Goal: Transaction & Acquisition: Purchase product/service

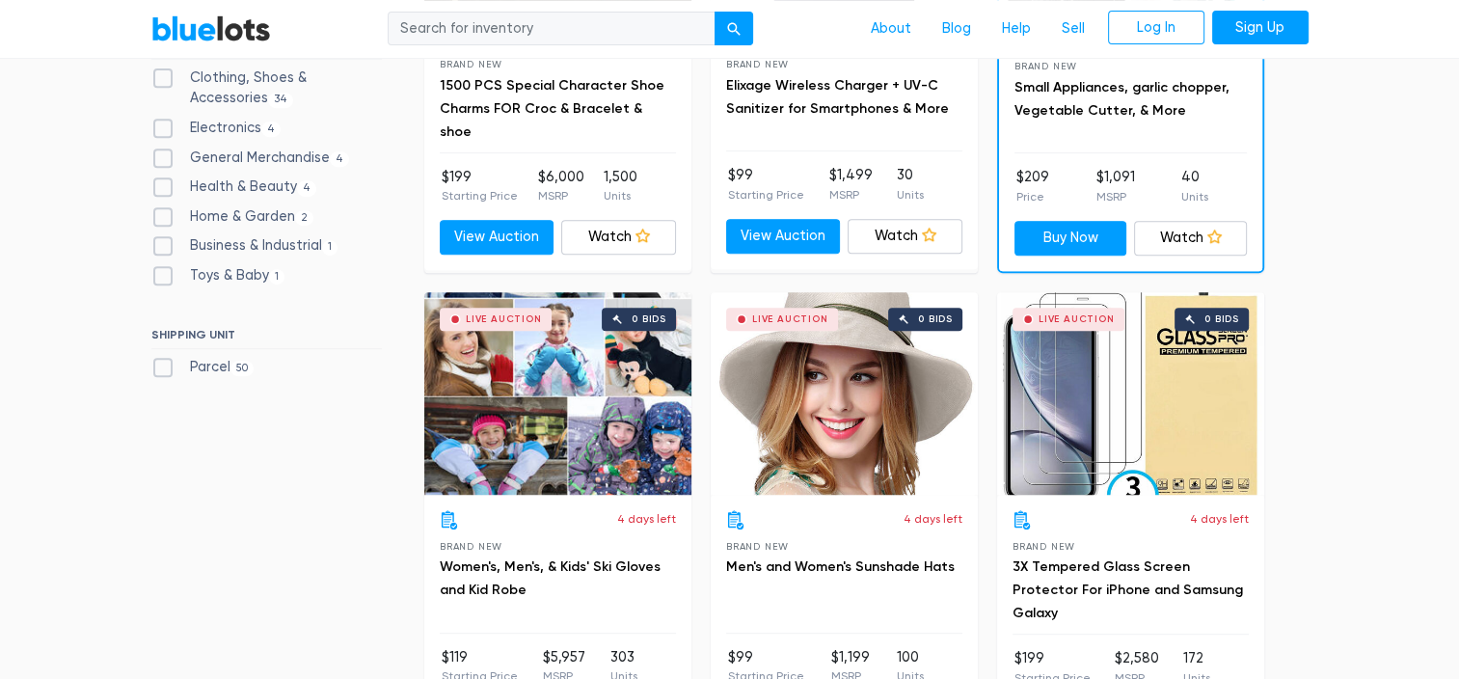
scroll to position [844, 0]
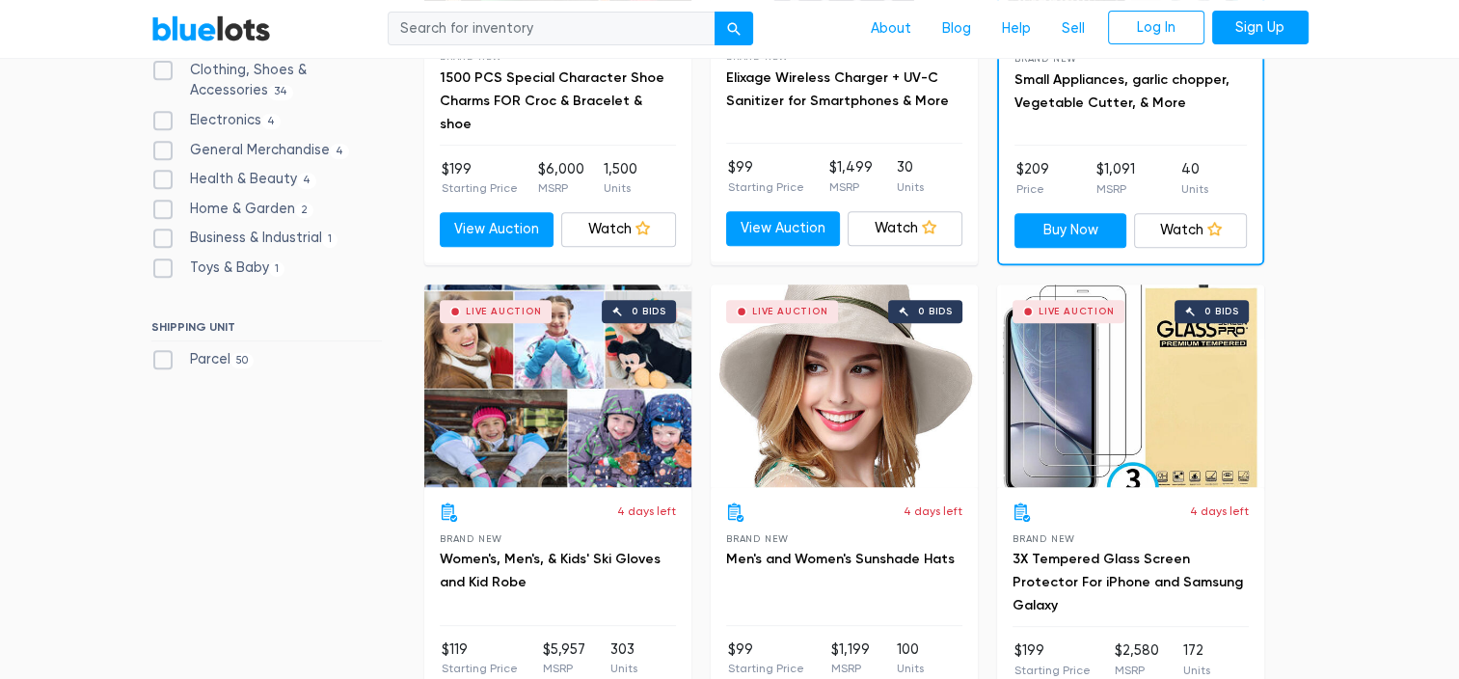
click at [162, 112] on label "Electronics 4" at bounding box center [216, 120] width 130 height 21
click at [162, 112] on input "Electronics 4" at bounding box center [157, 116] width 13 height 13
checkbox input "true"
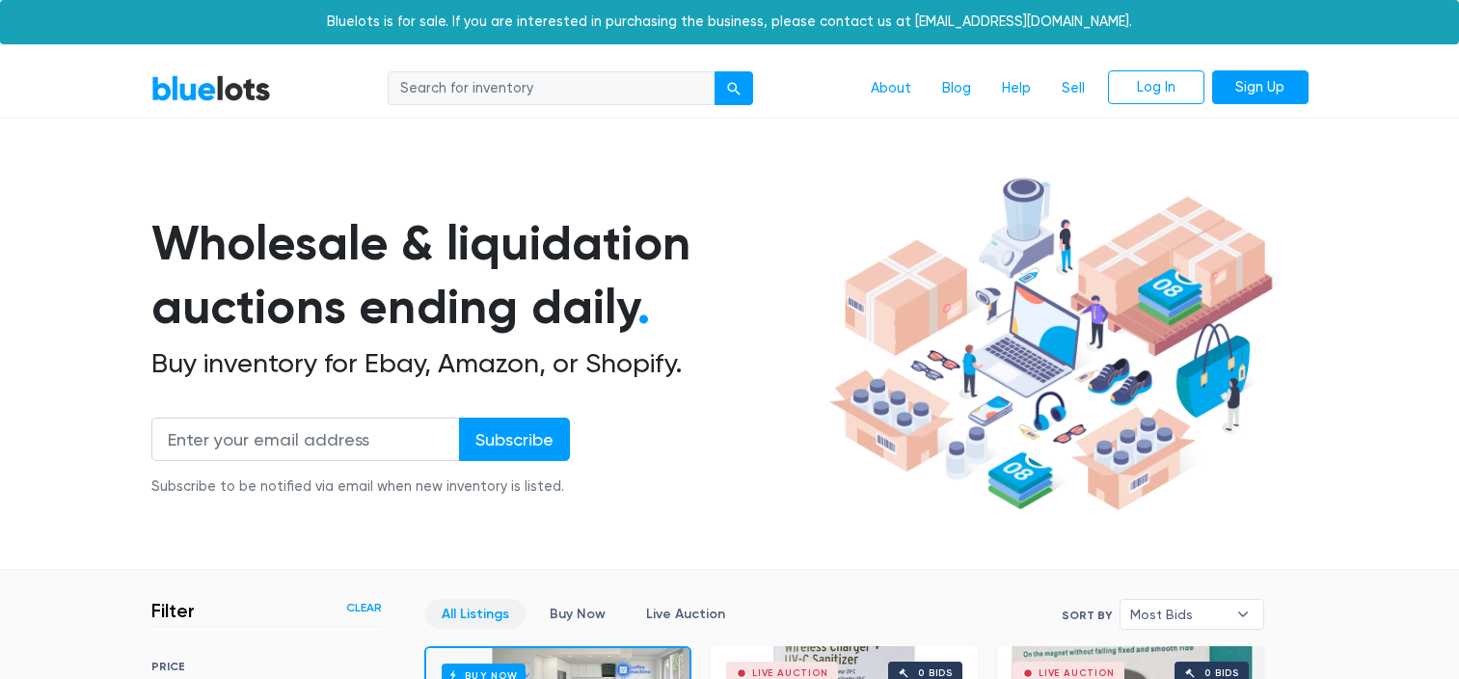
scroll to position [518, 0]
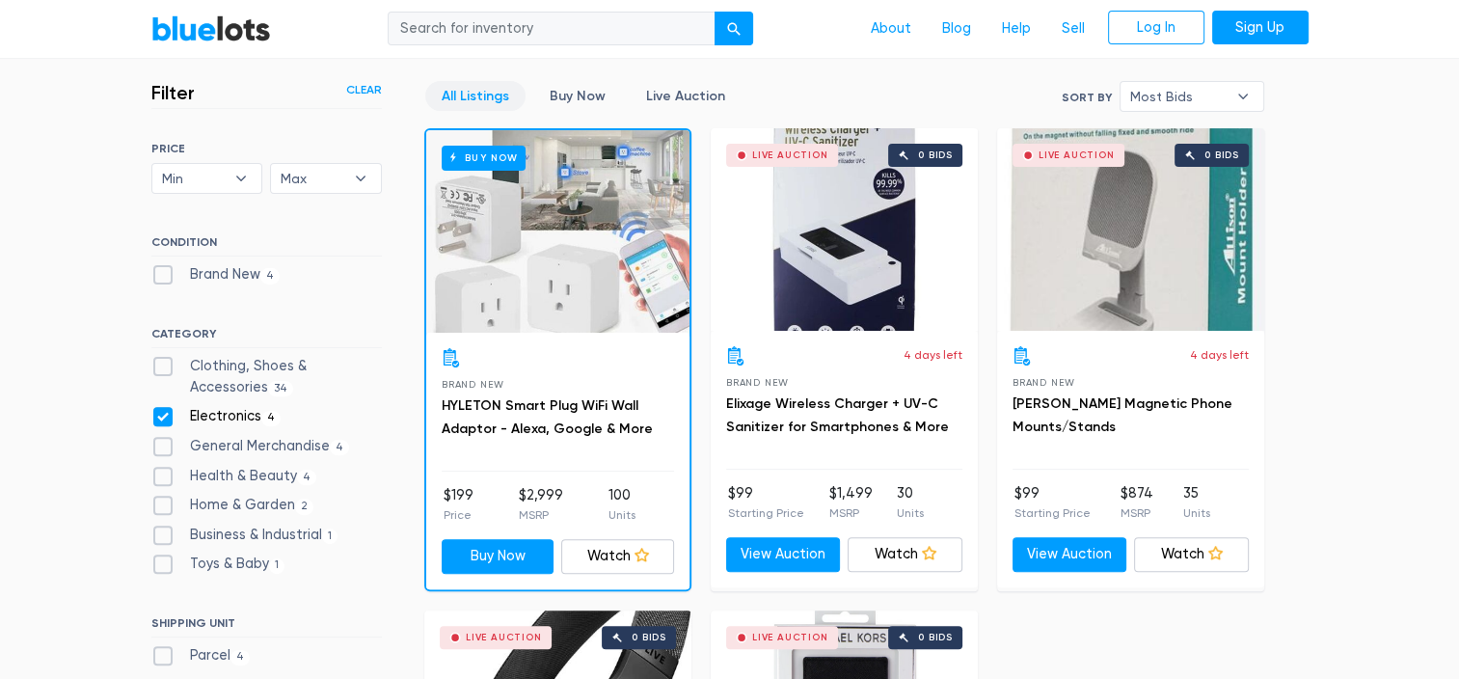
click at [594, 391] on div "Brand New HYLETON Smart Plug WiFi Wall Adaptor - Alexa, Google & More" at bounding box center [558, 409] width 232 height 123
click at [547, 451] on div "Brand New HYLETON Smart Plug WiFi Wall Adaptor - Alexa, Google & More" at bounding box center [558, 409] width 232 height 123
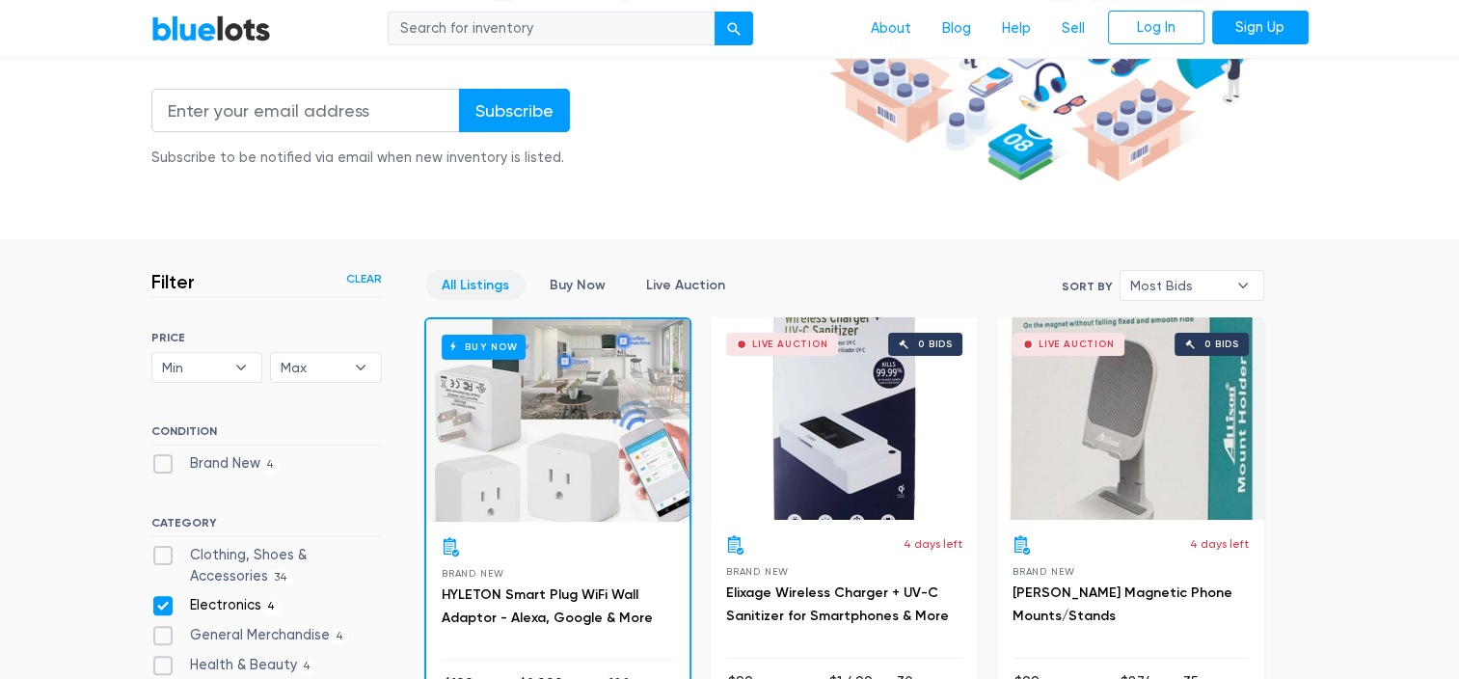
scroll to position [224, 0]
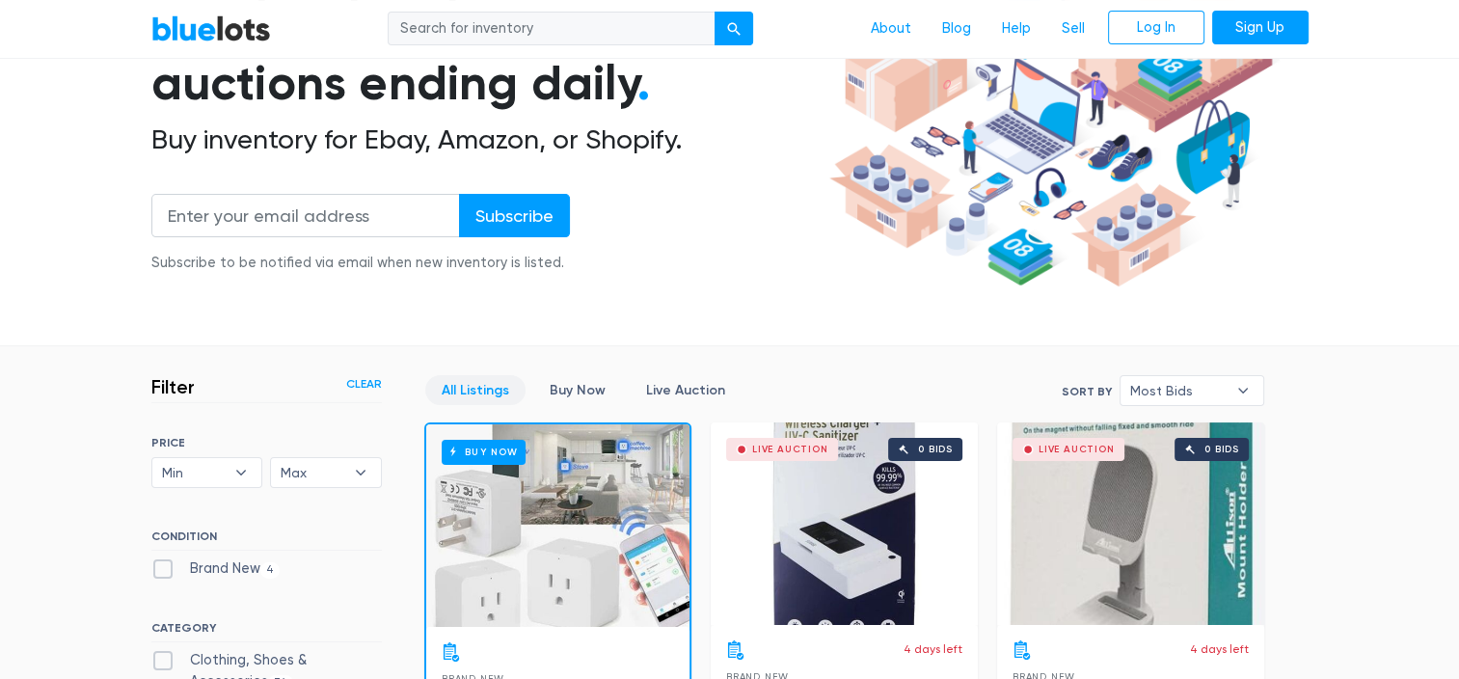
click at [503, 448] on h6 "Buy Now" at bounding box center [484, 452] width 84 height 24
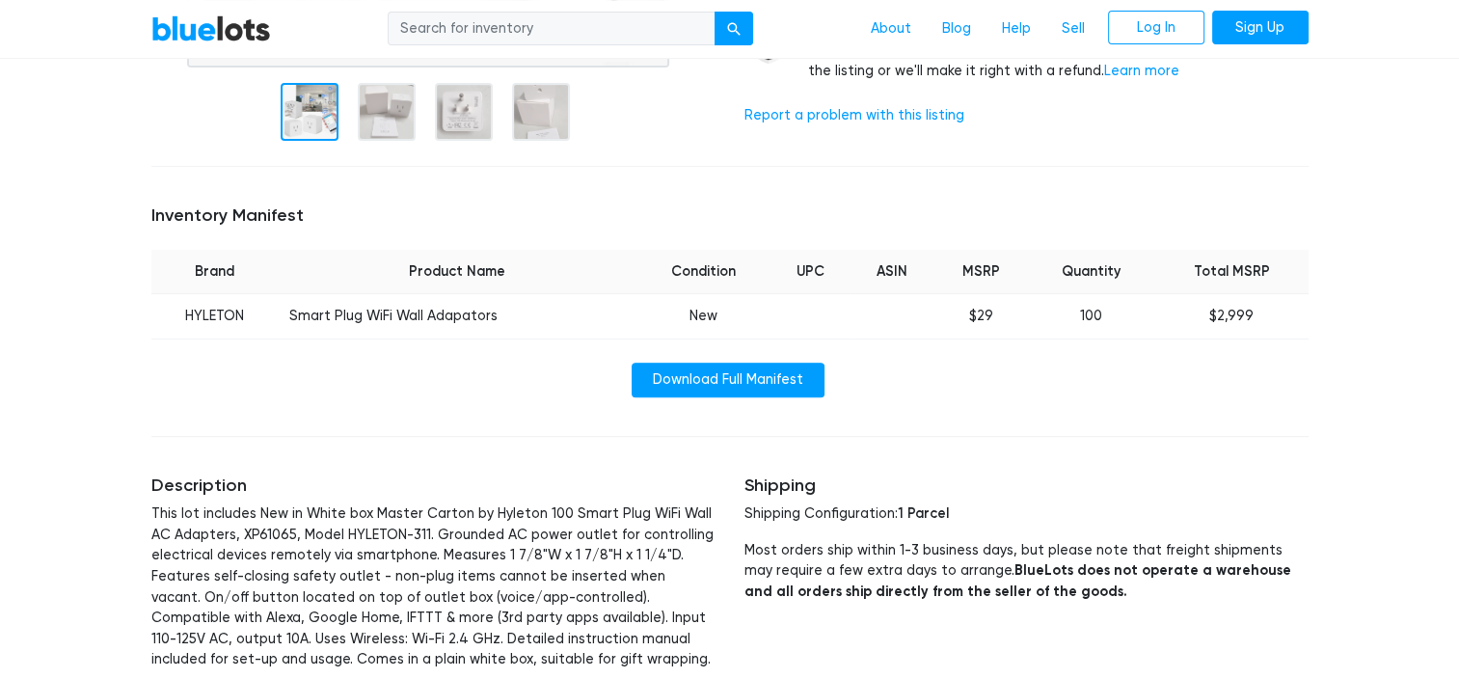
scroll to position [598, 0]
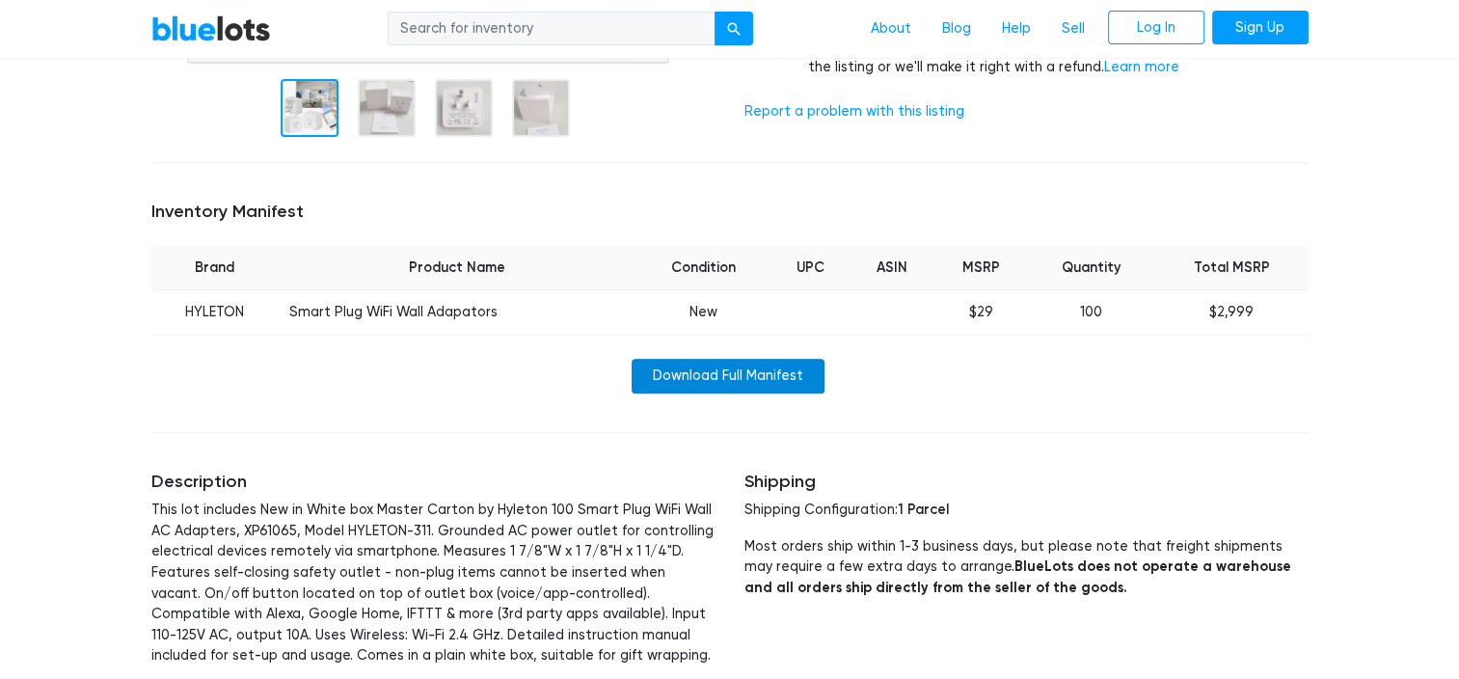
click at [753, 368] on link "Download Full Manifest" at bounding box center [728, 376] width 193 height 35
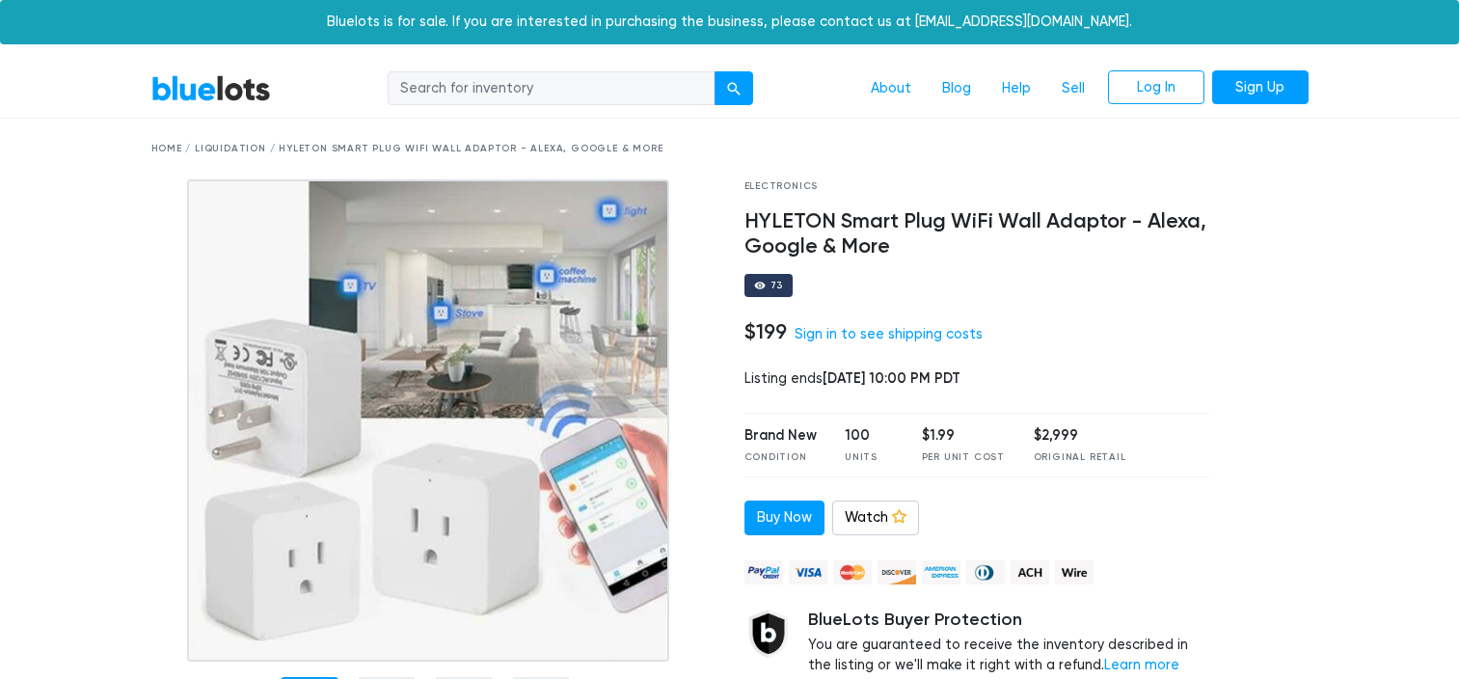
scroll to position [597, 0]
